Goal: Transaction & Acquisition: Book appointment/travel/reservation

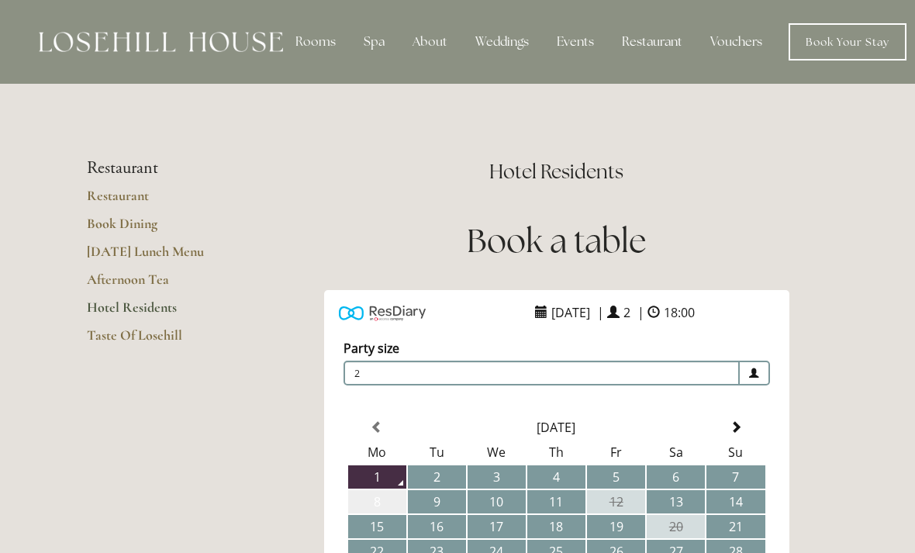
click at [387, 497] on td "8" at bounding box center [377, 501] width 58 height 23
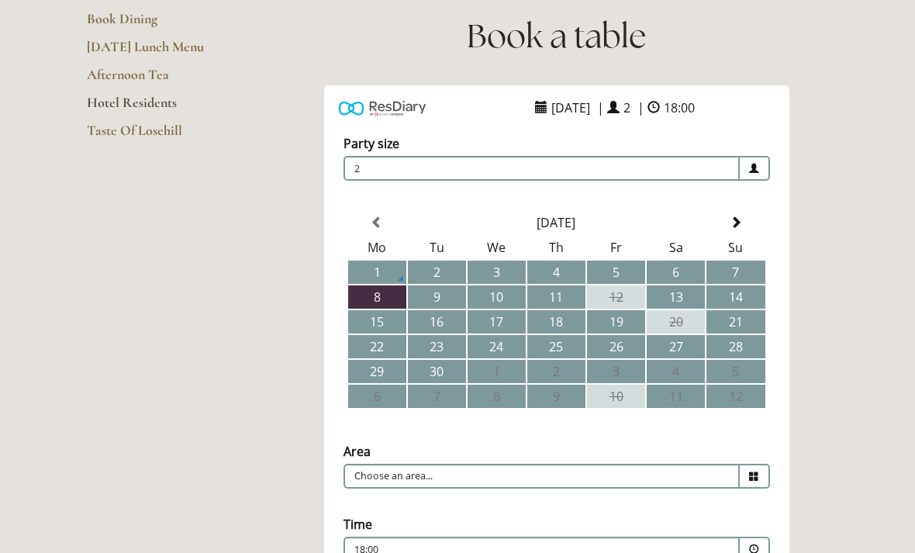
scroll to position [205, 0]
click at [572, 475] on input "Choose an area..." at bounding box center [541, 475] width 396 height 25
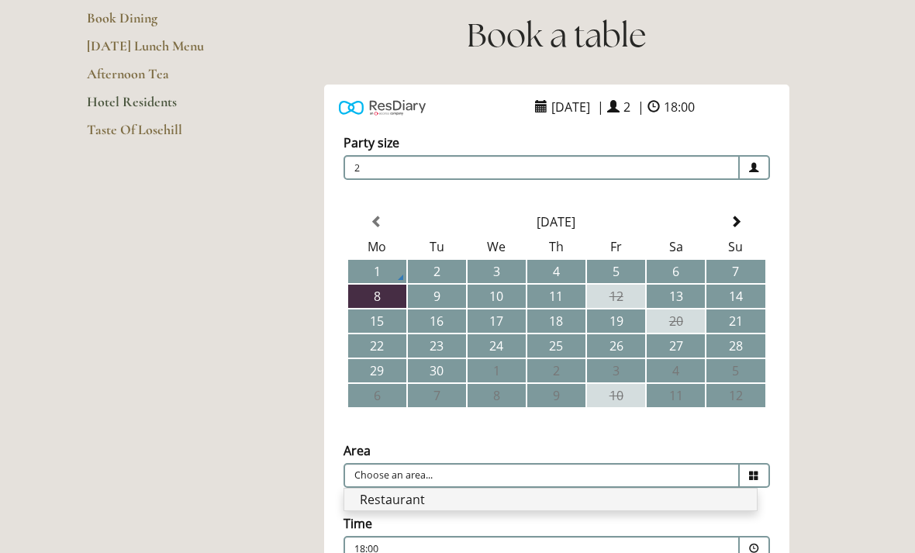
click at [541, 499] on li "Restaurant" at bounding box center [550, 499] width 412 height 22
type input "Restaurant"
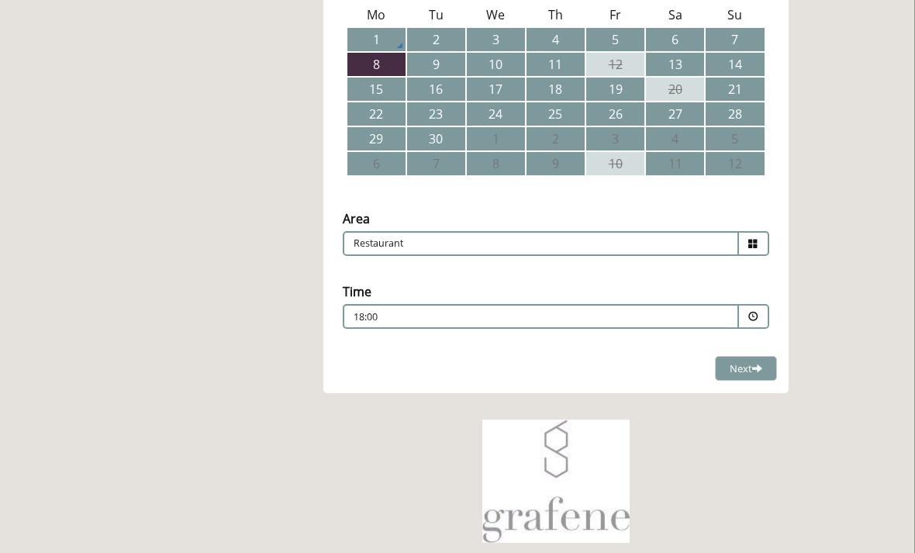
scroll to position [438, 3]
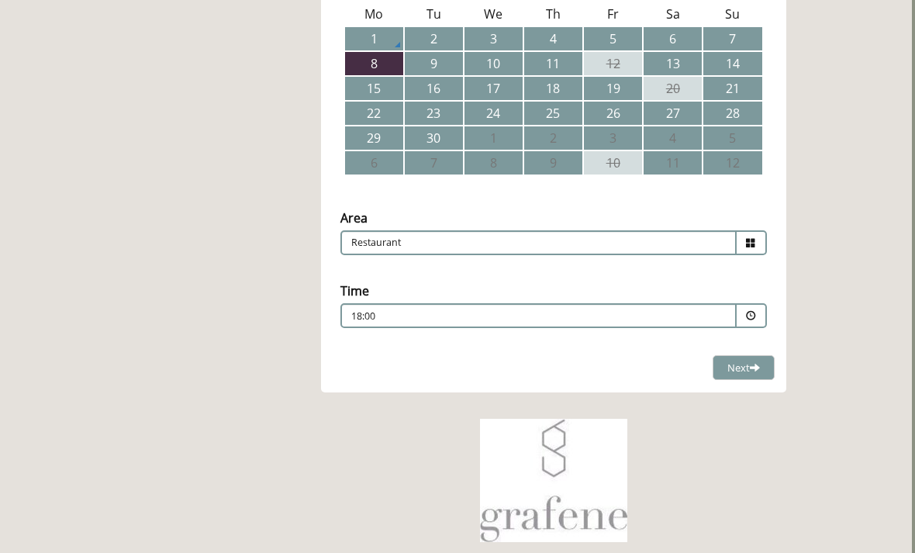
click at [659, 320] on div "18:00 Combined Shape Join Standby List" at bounding box center [538, 319] width 374 height 21
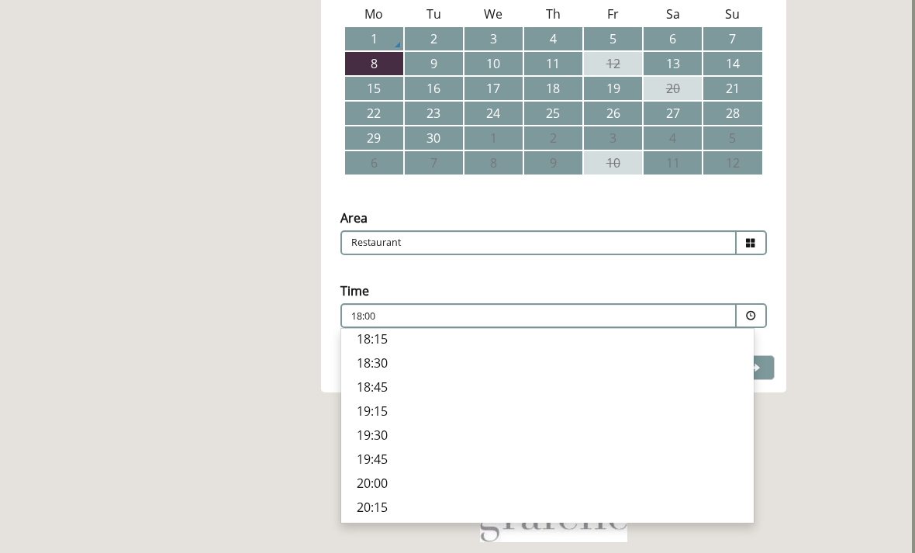
scroll to position [542, 0]
click at [378, 421] on p "19:15" at bounding box center [547, 412] width 381 height 17
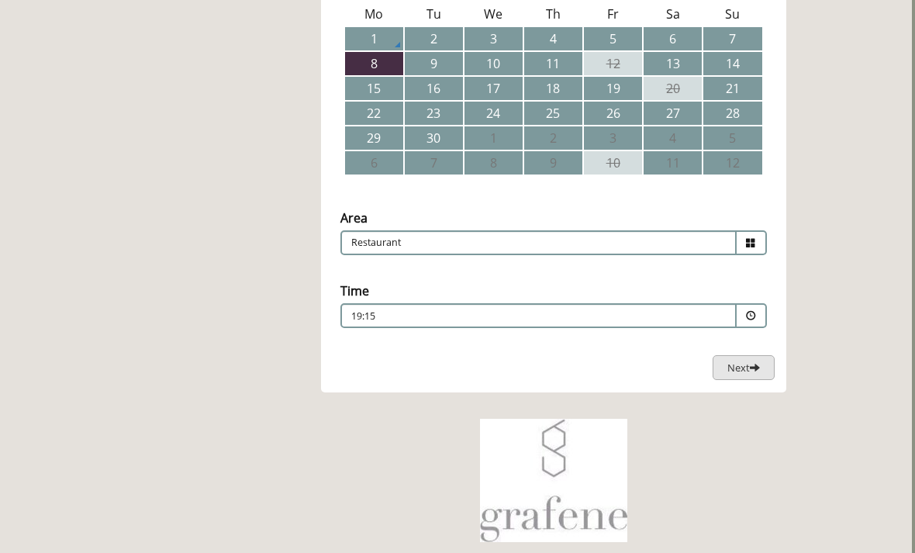
click at [741, 364] on span "Next" at bounding box center [743, 368] width 33 height 14
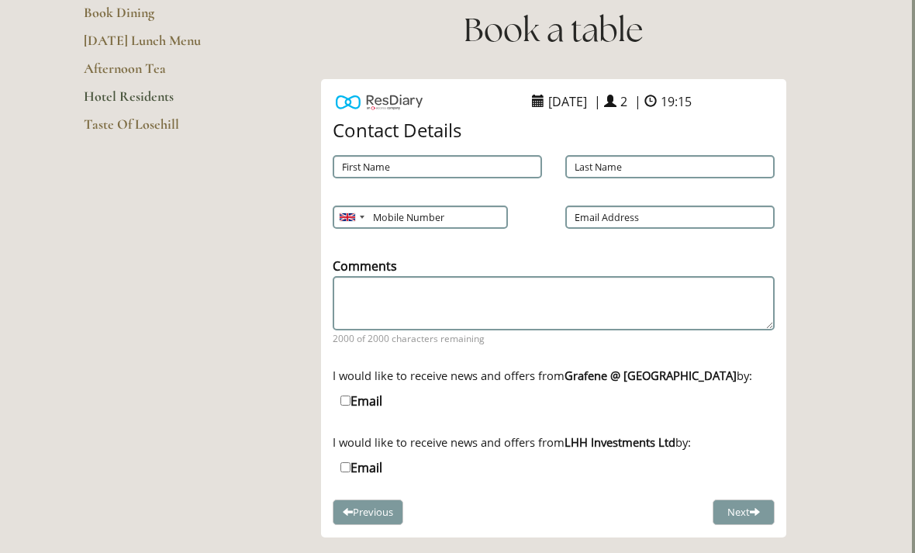
scroll to position [210, 3]
click at [368, 169] on input "First Name" at bounding box center [437, 166] width 209 height 23
type input "[PERSON_NAME]"
click at [664, 165] on input "Last Name" at bounding box center [669, 167] width 209 height 23
type input "Cook"
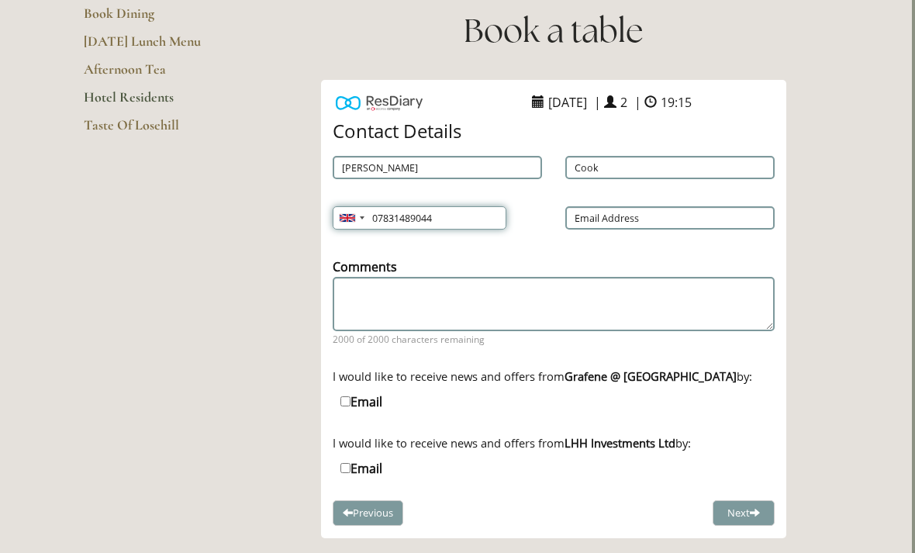
type input "07831489044"
click at [640, 209] on input "Email Address" at bounding box center [669, 217] width 209 height 23
type input "[PERSON_NAME][EMAIL_ADDRESS][DOMAIN_NAME]"
click at [750, 513] on span at bounding box center [755, 512] width 10 height 10
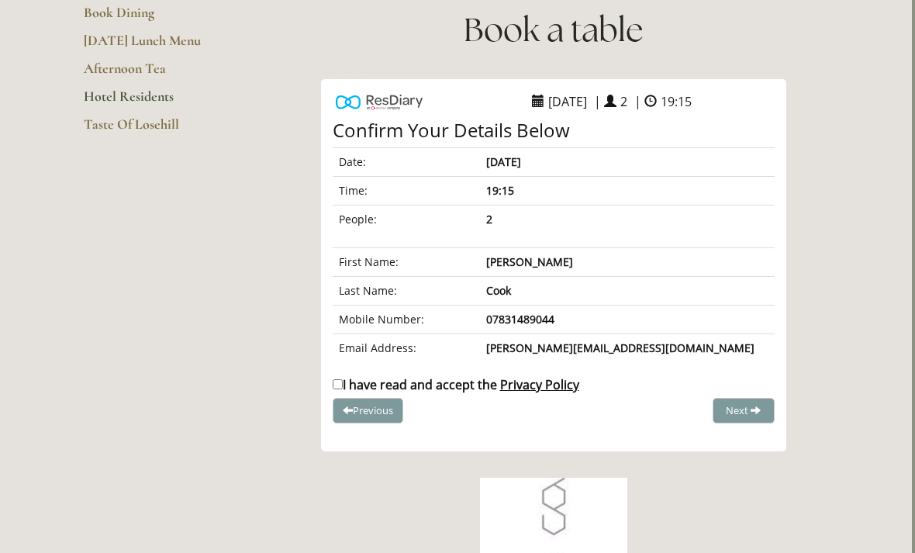
click at [326, 379] on div "I have read and accept the Privacy Policy" at bounding box center [553, 387] width 465 height 21
click at [334, 386] on input "I have read and accept the Privacy Policy" at bounding box center [338, 385] width 10 height 10
checkbox input "true"
click at [727, 415] on span "Complete Booking" at bounding box center [709, 410] width 85 height 14
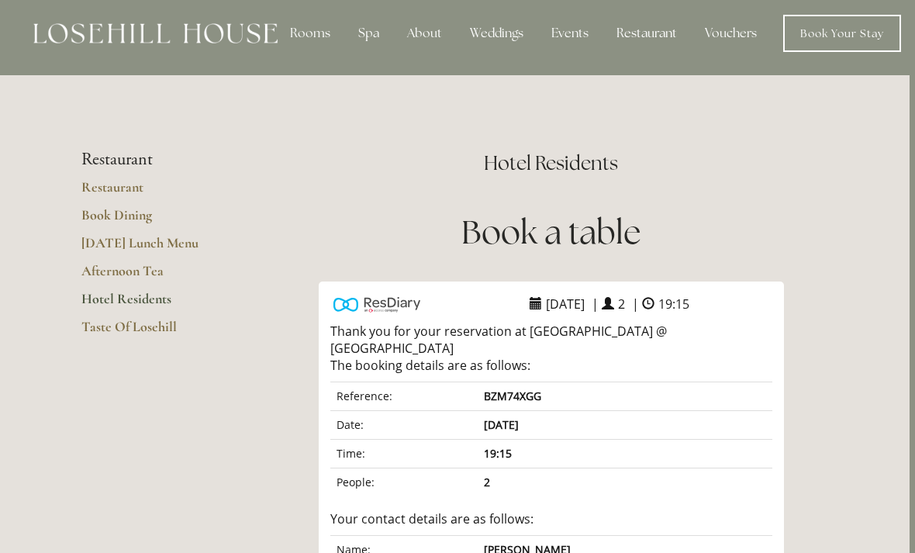
scroll to position [9, 5]
click at [99, 155] on li "Restaurant" at bounding box center [155, 159] width 148 height 20
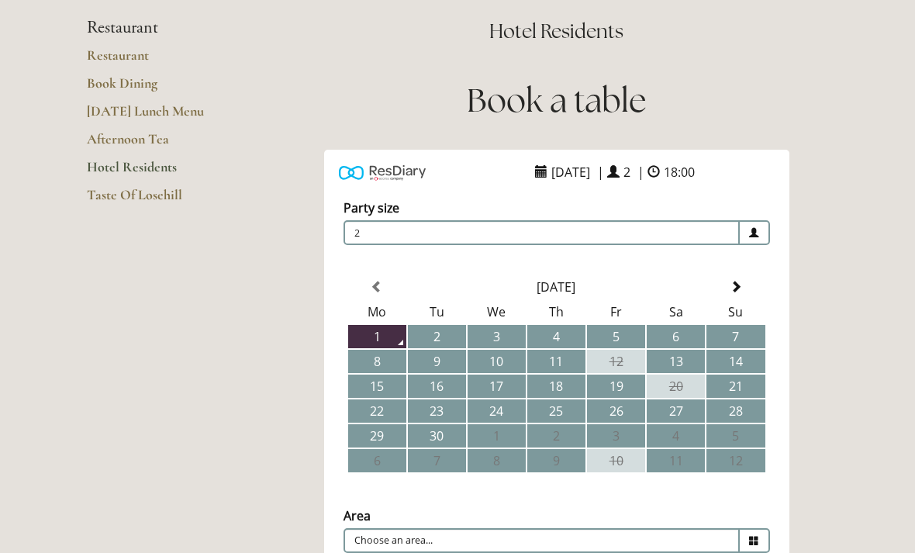
scroll to position [140, 0]
click at [445, 364] on td "9" at bounding box center [437, 361] width 58 height 23
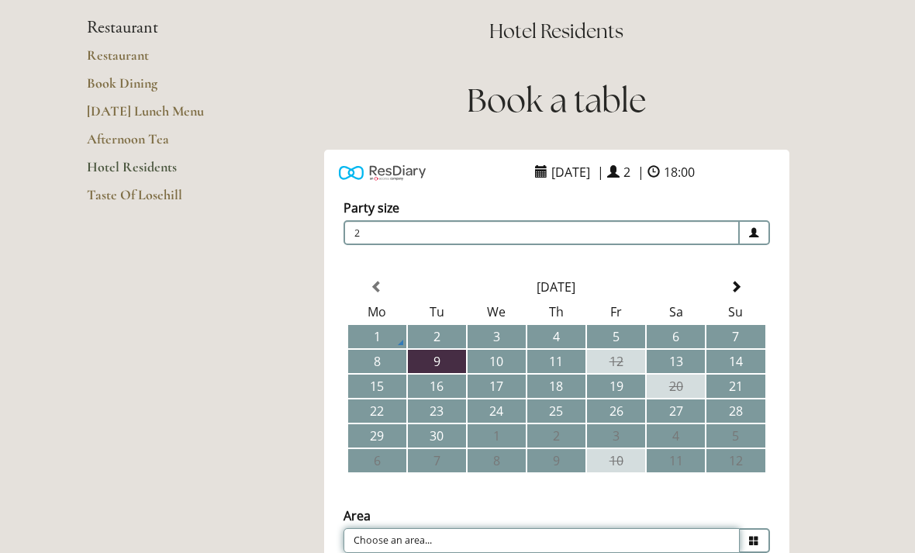
click at [699, 542] on input "Choose an area..." at bounding box center [541, 540] width 396 height 25
click at [599, 552] on li "Restaurant" at bounding box center [550, 565] width 412 height 22
type input "Restaurant"
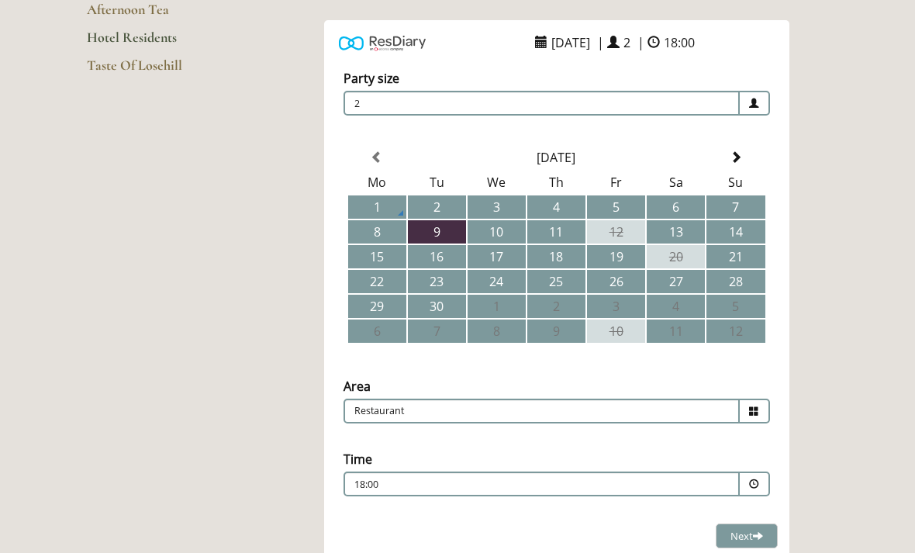
scroll to position [275, 0]
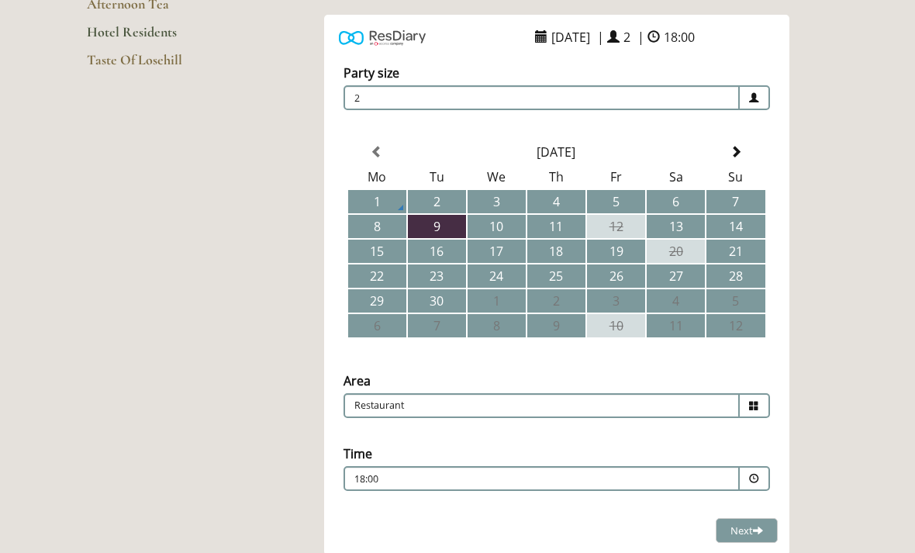
click at [712, 479] on div "18:00 Combined Shape Join Standby List" at bounding box center [541, 482] width 374 height 21
click at [758, 532] on span at bounding box center [758, 530] width 10 height 10
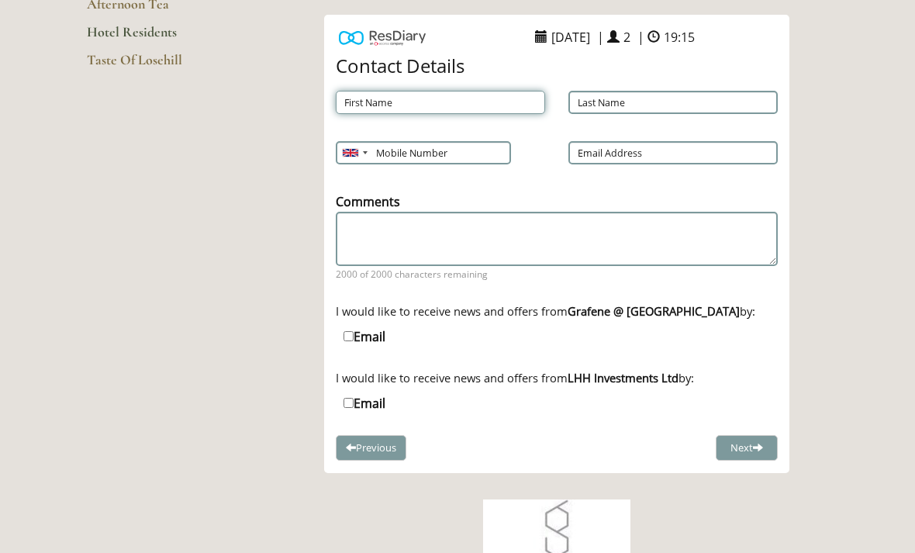
click at [504, 110] on input "First Name" at bounding box center [440, 102] width 209 height 23
type input "[PERSON_NAME]"
click at [659, 106] on input "Last Name" at bounding box center [672, 102] width 209 height 23
type input "Cook"
type input "07831489044"
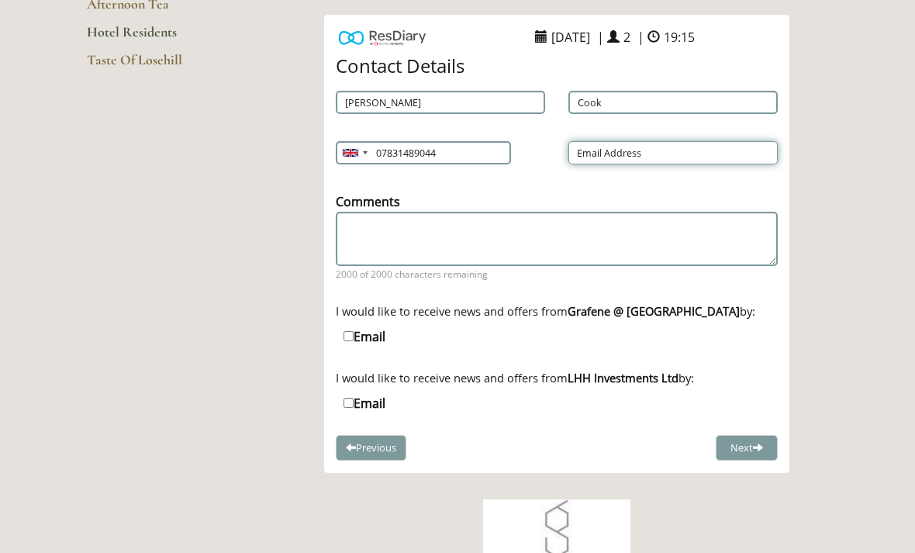
click at [678, 146] on input "Email Address" at bounding box center [672, 152] width 209 height 23
click at [609, 145] on input "[PERSON_NAME][EMAIL_ADDRESS][DOMAIN_NAME]" at bounding box center [672, 152] width 209 height 23
type input "[PERSON_NAME][EMAIL_ADDRESS][DOMAIN_NAME]"
click at [756, 449] on span at bounding box center [758, 447] width 10 height 10
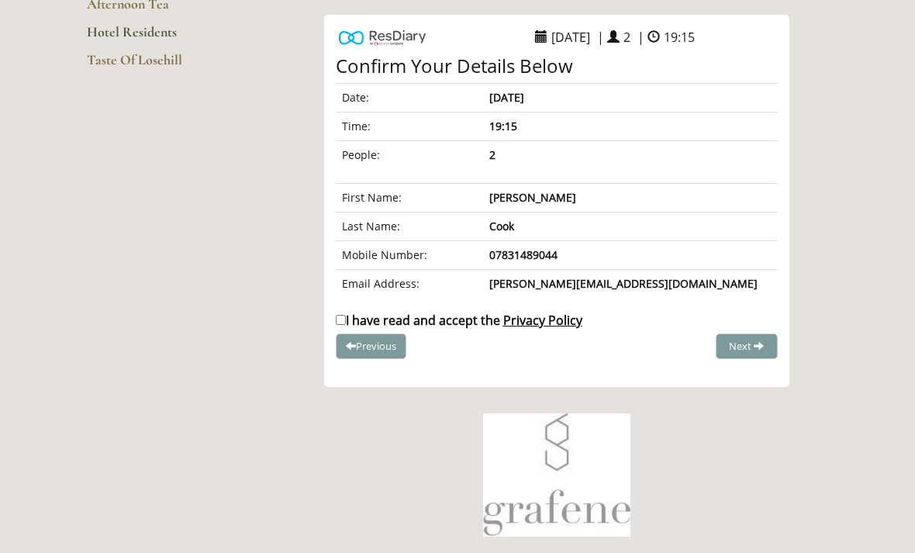
click at [571, 315] on span "Privacy Policy" at bounding box center [542, 320] width 79 height 17
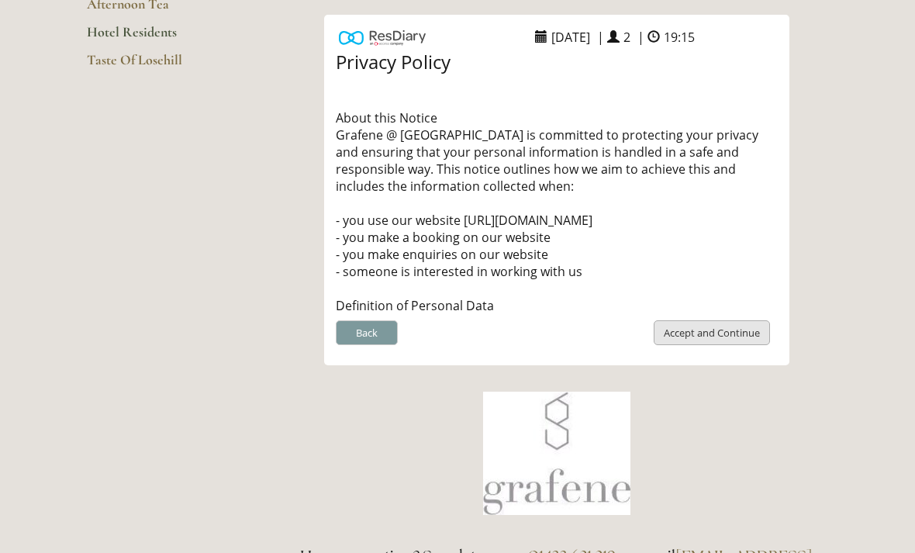
click at [721, 327] on button "Accept and Continue" at bounding box center [712, 333] width 116 height 26
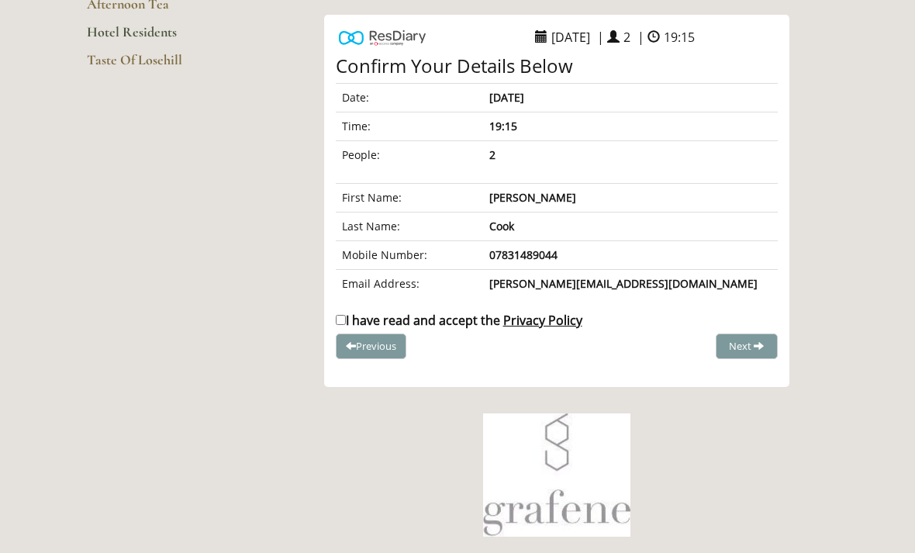
click at [336, 300] on div "Confirm Your Details Below Date: [DATE] Time: 19:15 People: 2 First Name: [PERS…" at bounding box center [557, 207] width 442 height 303
click at [346, 340] on span at bounding box center [351, 345] width 10 height 10
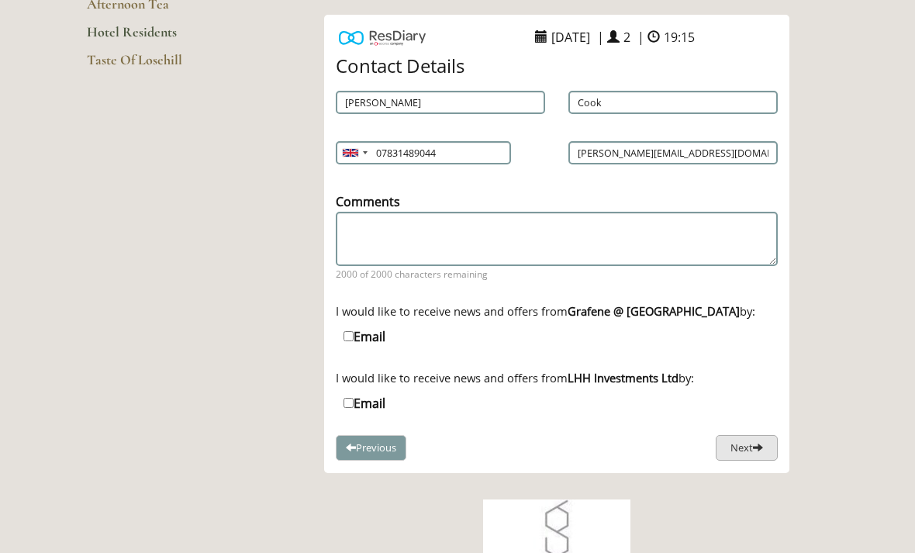
click at [762, 451] on span at bounding box center [758, 447] width 10 height 10
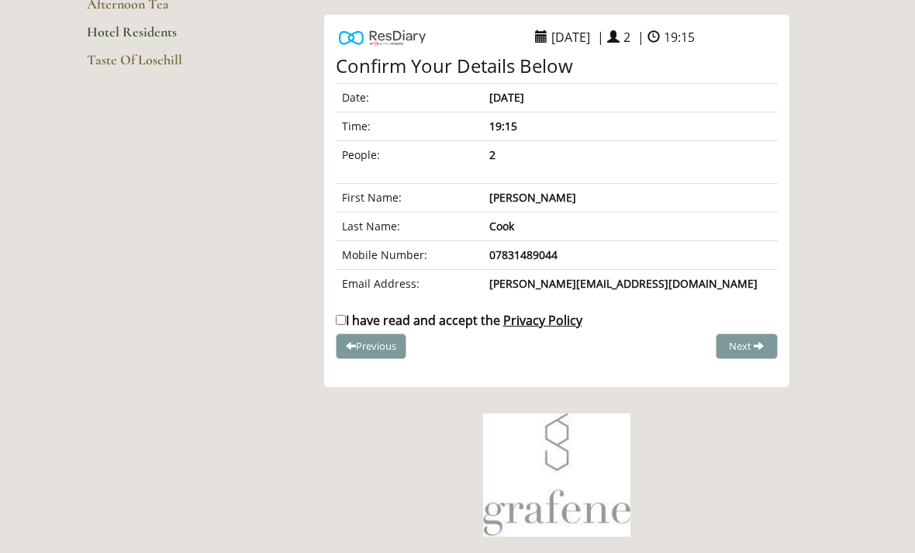
click at [340, 315] on input "I have read and accept the Privacy Policy" at bounding box center [341, 320] width 10 height 10
checkbox input "true"
click at [740, 341] on span "Complete Booking" at bounding box center [712, 346] width 85 height 14
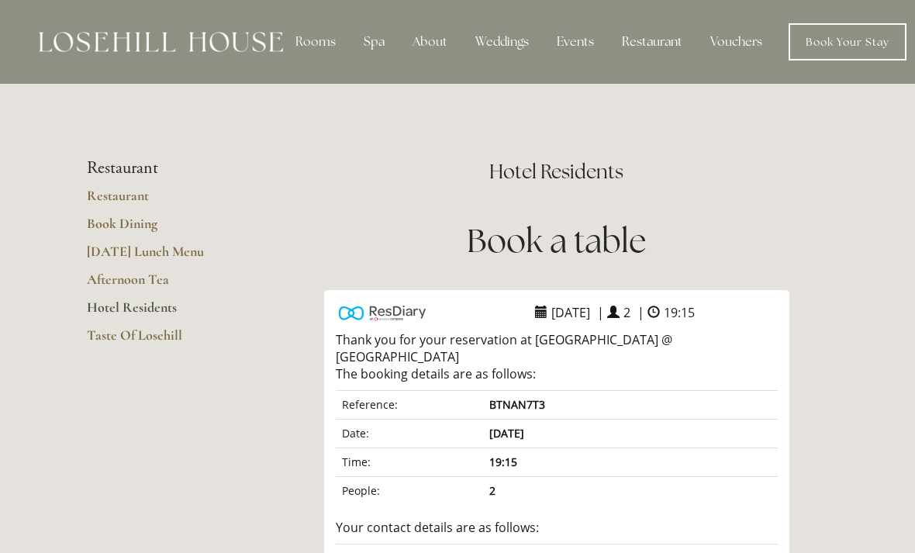
scroll to position [2, 0]
